Goal: Task Accomplishment & Management: Complete application form

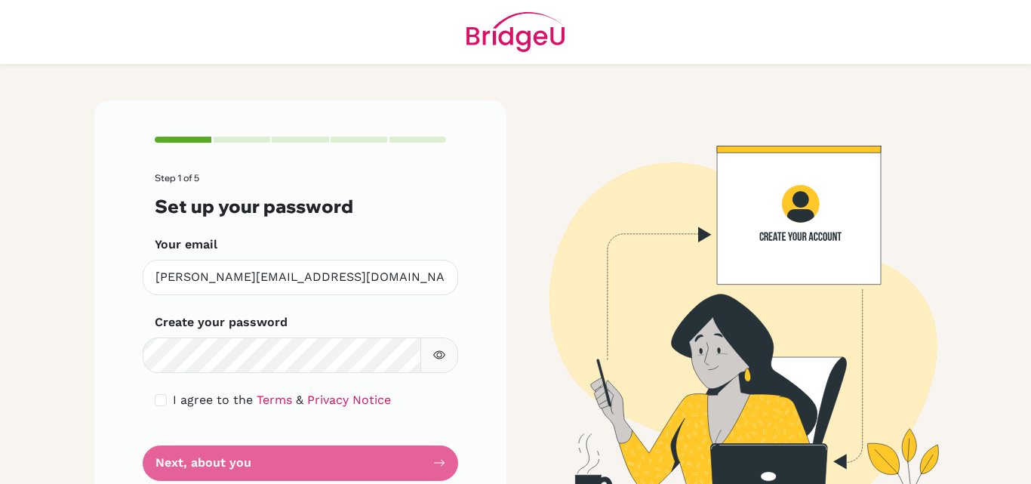
click at [437, 357] on icon "button" at bounding box center [439, 355] width 5 height 5
click at [256, 464] on form "Step 1 of 5 Set up your password Your email j.quarshie@aris.edu.gh Invalid emai…" at bounding box center [300, 326] width 291 height 307
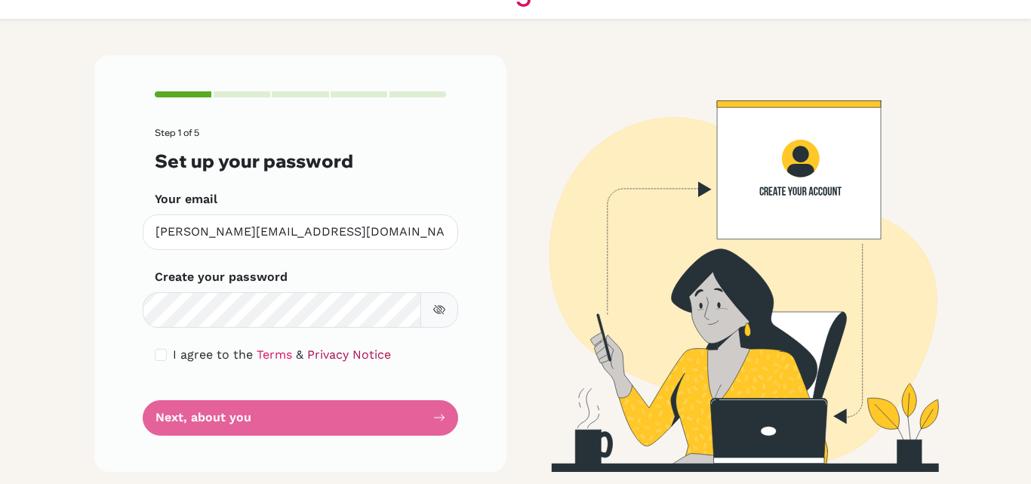
click at [307, 350] on link "Privacy Notice" at bounding box center [349, 354] width 84 height 14
click at [229, 410] on form "Step 1 of 5 Set up your password Your email j.quarshie@aris.edu.gh Invalid emai…" at bounding box center [300, 281] width 291 height 307
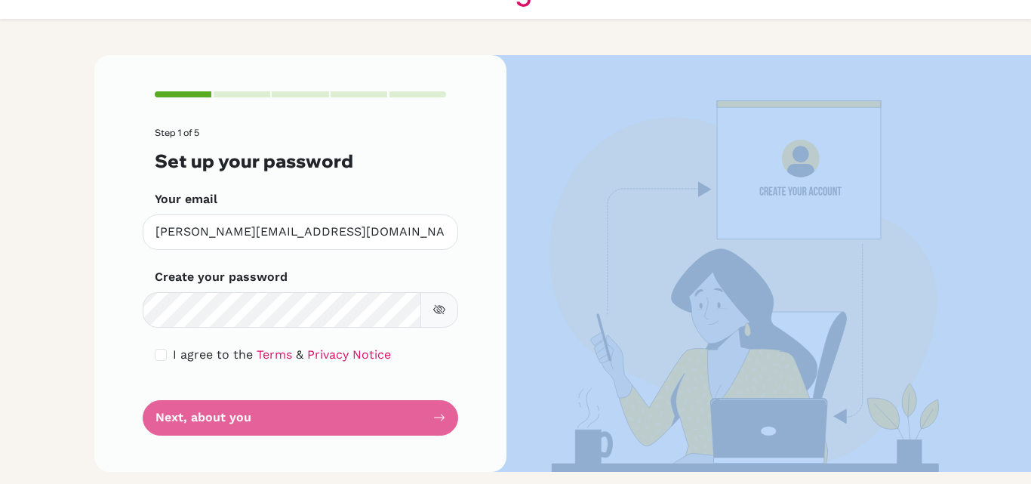
click at [229, 410] on form "Step 1 of 5 Set up your password Your email j.quarshie@aris.edu.gh Invalid emai…" at bounding box center [300, 281] width 291 height 307
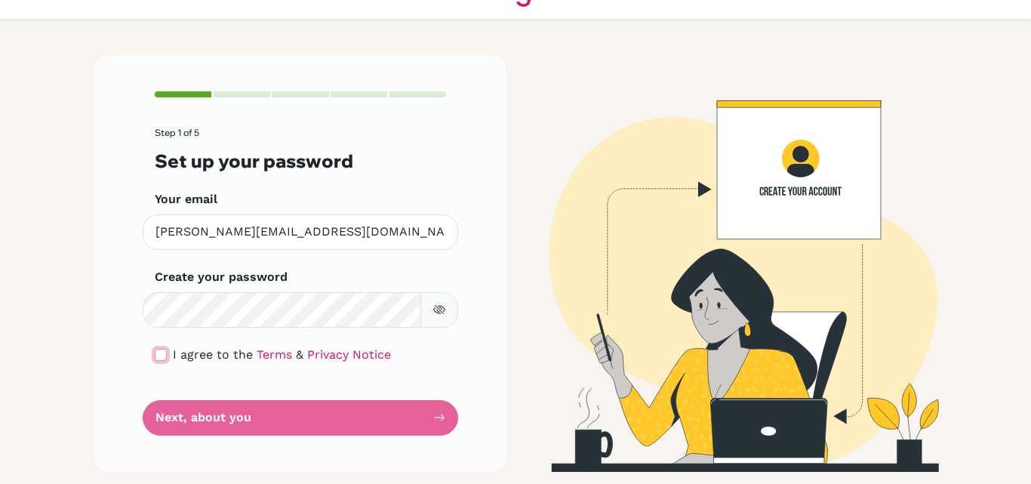
click at [155, 350] on input "checkbox" at bounding box center [161, 355] width 12 height 12
checkbox input "true"
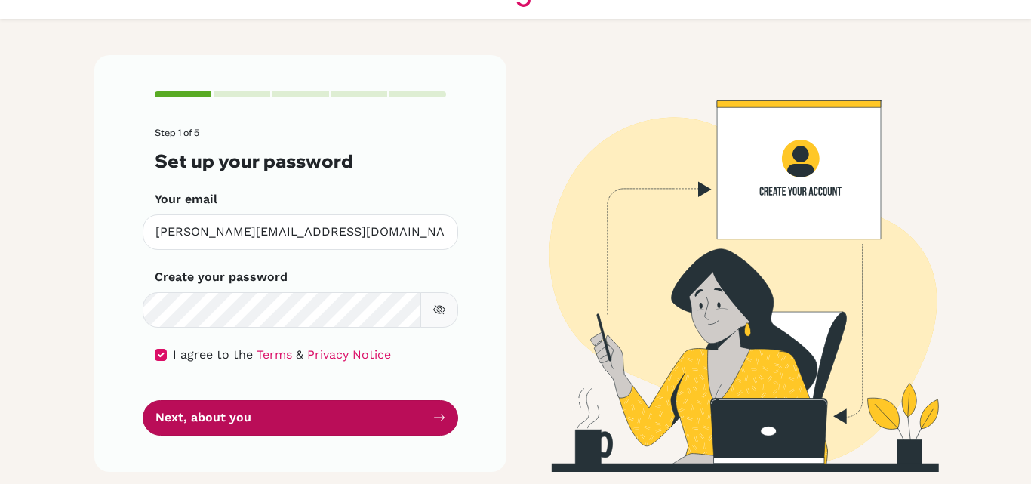
click at [333, 414] on button "Next, about you" at bounding box center [301, 417] width 316 height 35
click at [211, 414] on button "Next, about you" at bounding box center [301, 417] width 316 height 35
click at [143, 400] on button "Next, about you" at bounding box center [301, 417] width 316 height 35
